Goal: Information Seeking & Learning: Learn about a topic

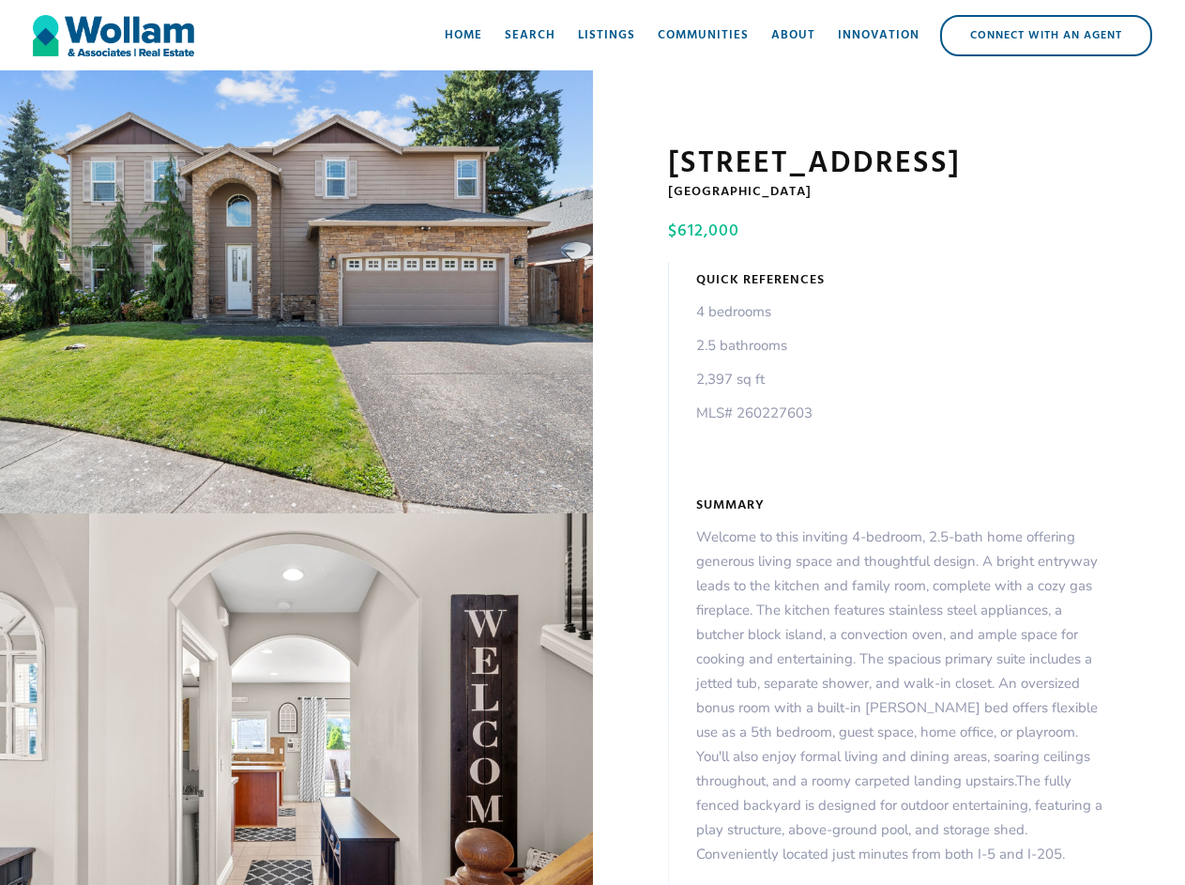
click at [297, 296] on div "open lightbox" at bounding box center [296, 291] width 593 height 443
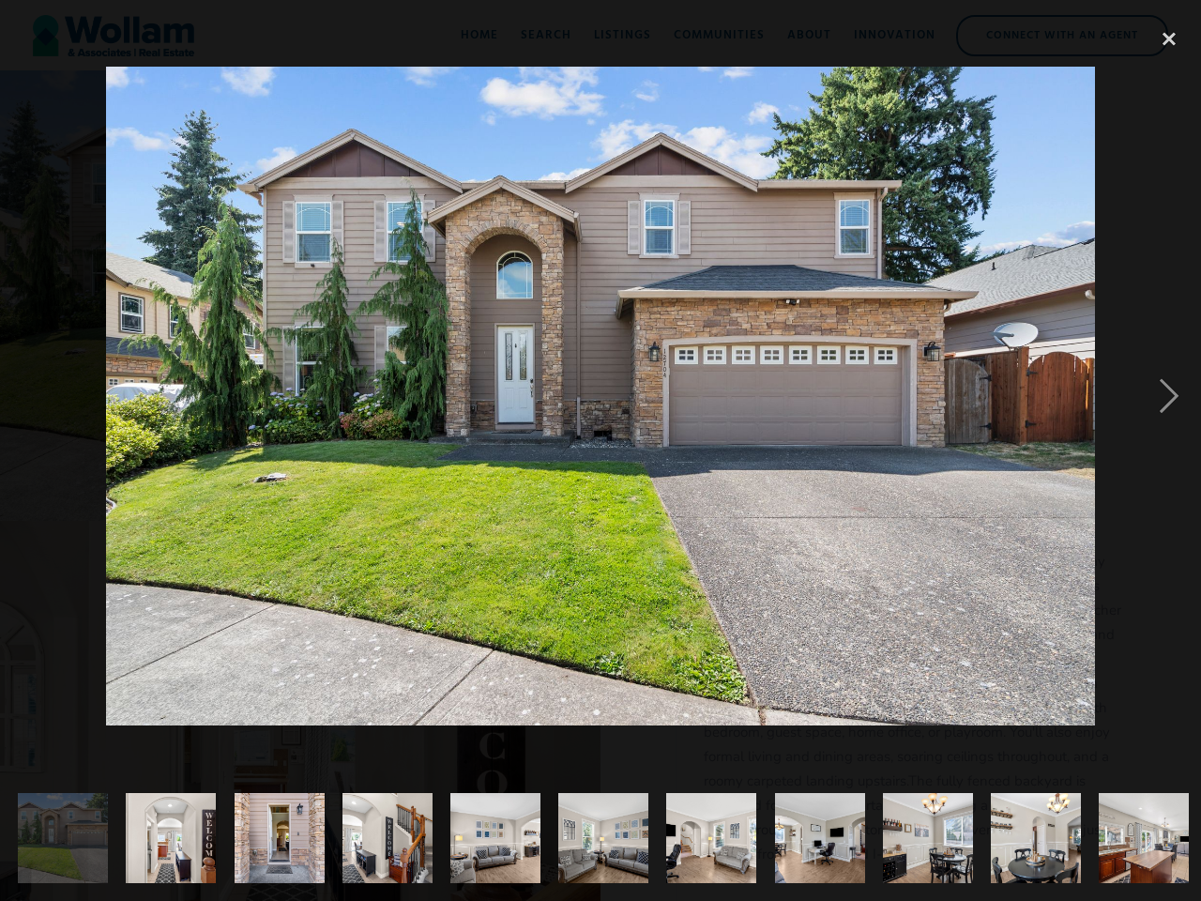
click at [297, 703] on img at bounding box center [600, 396] width 988 height 659
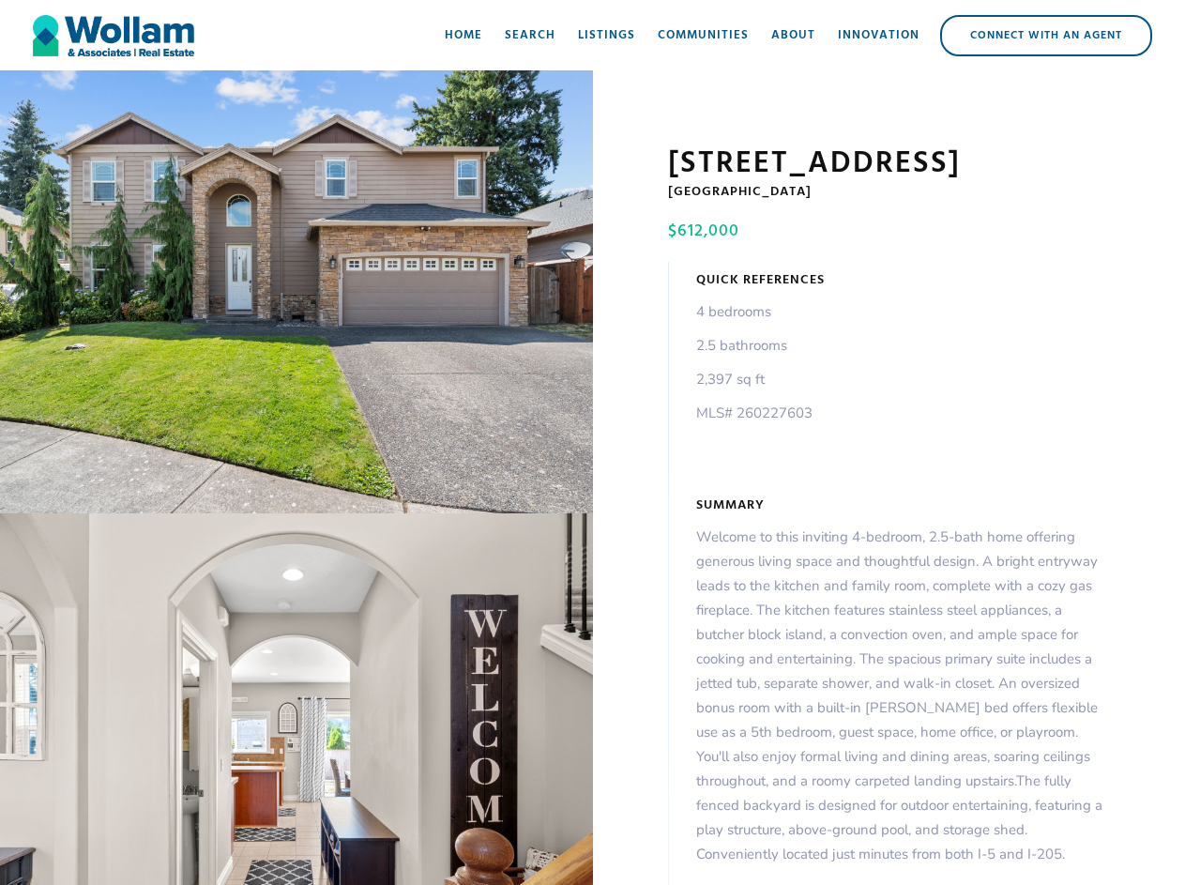
click at [297, 296] on div "open lightbox" at bounding box center [296, 291] width 593 height 443
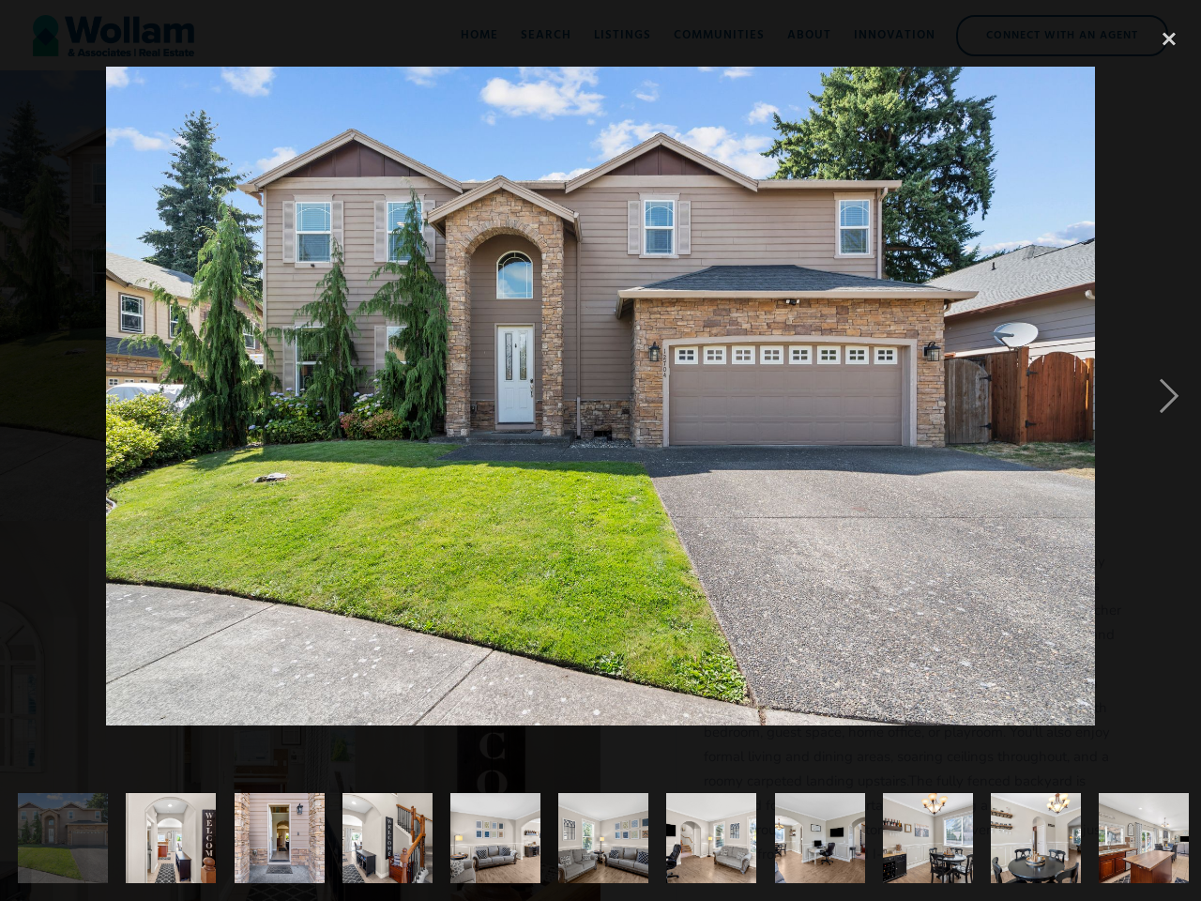
click at [297, 703] on div at bounding box center [600, 396] width 1201 height 756
